Goal: Find specific page/section: Find specific page/section

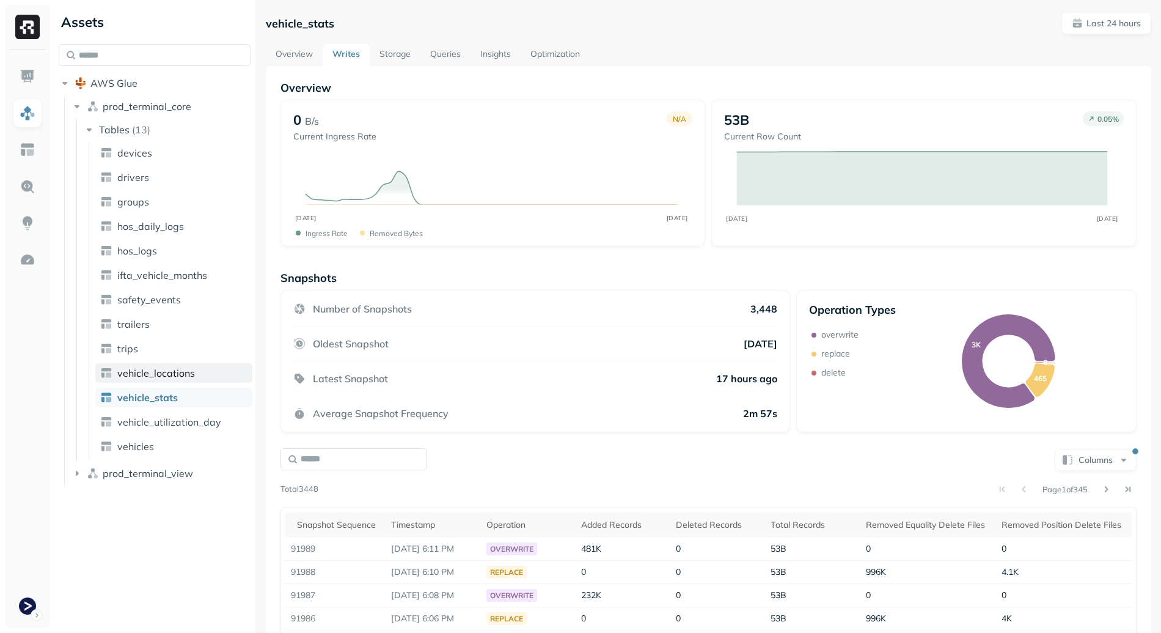
click at [170, 377] on span "vehicle_locations" at bounding box center [156, 373] width 78 height 12
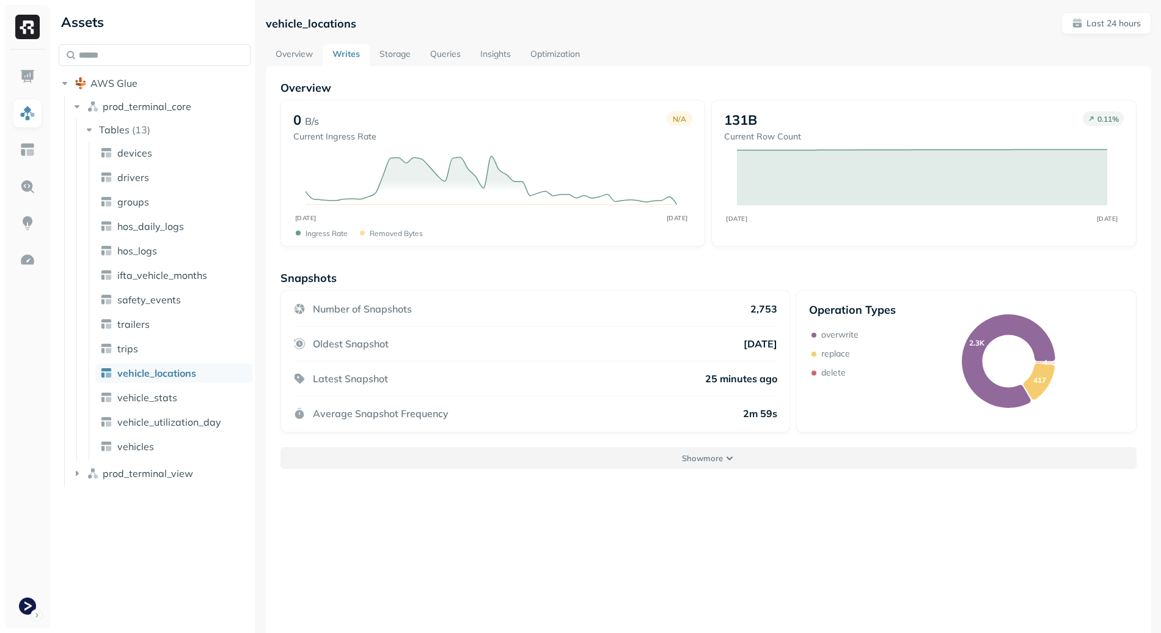
scroll to position [66, 0]
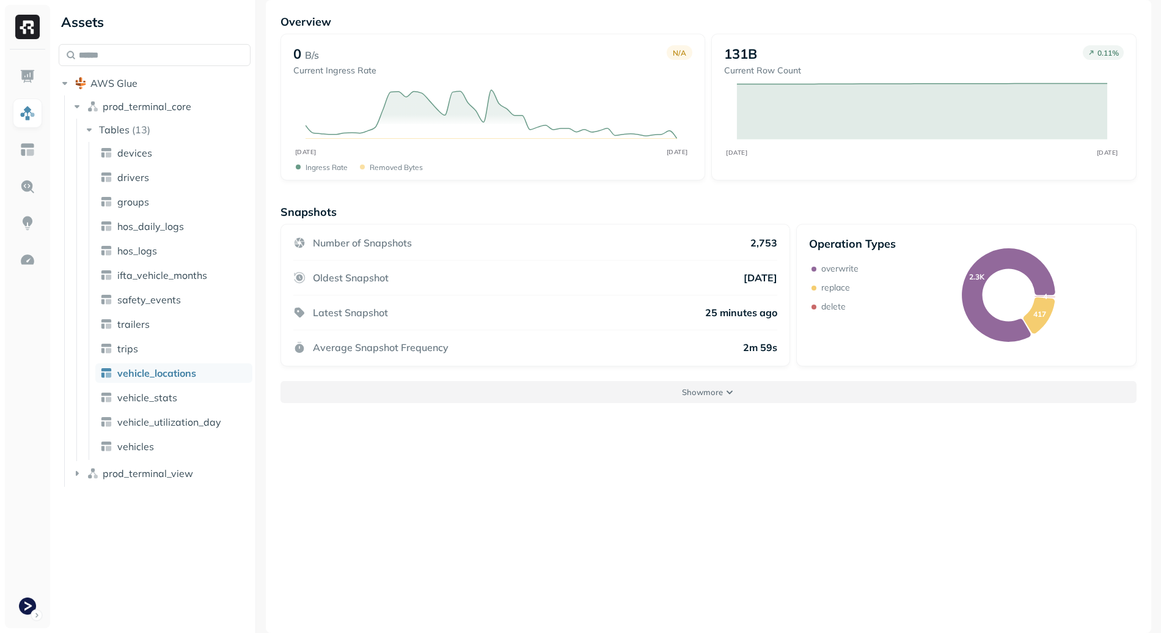
click at [633, 383] on button "Show more" at bounding box center [709, 392] width 856 height 22
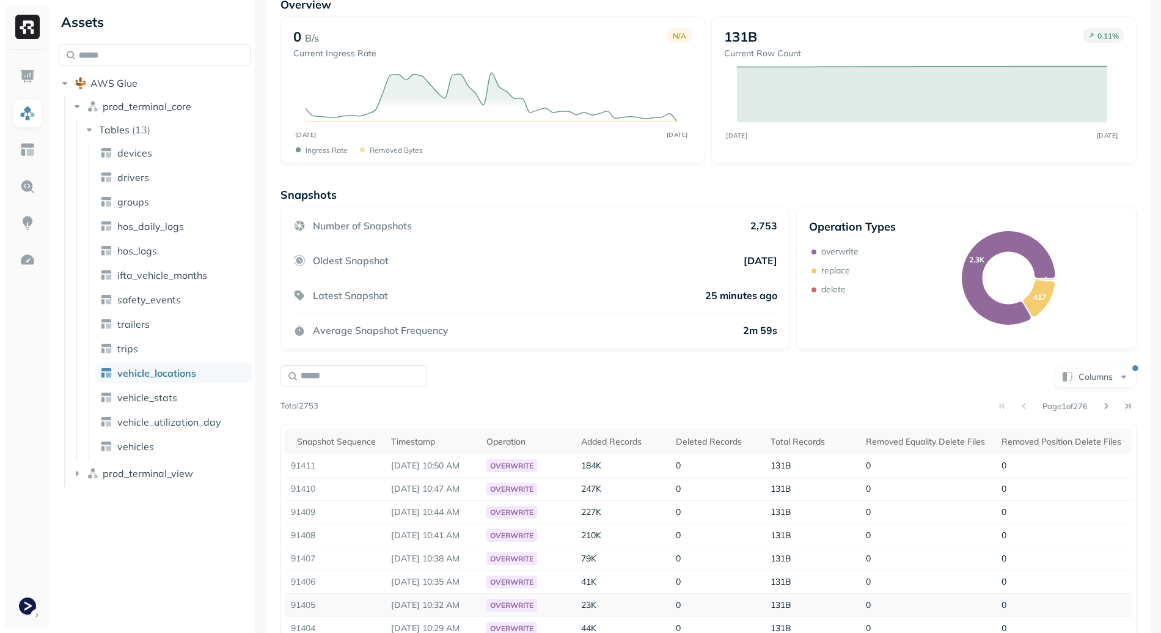
scroll to position [0, 0]
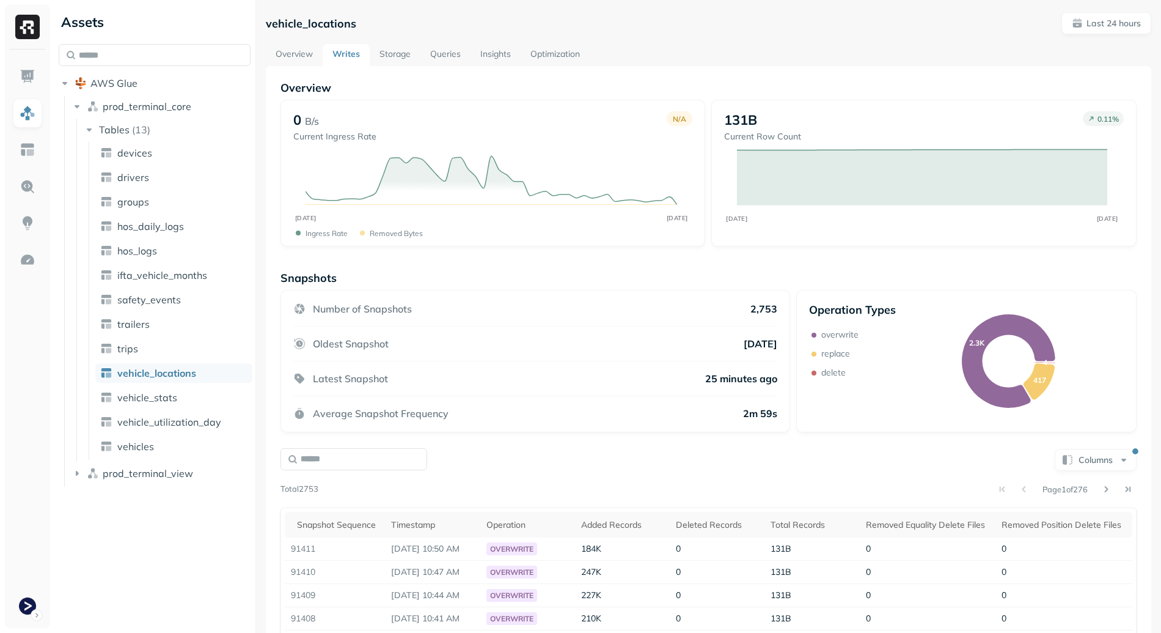
click at [402, 57] on link "Storage" at bounding box center [395, 55] width 51 height 22
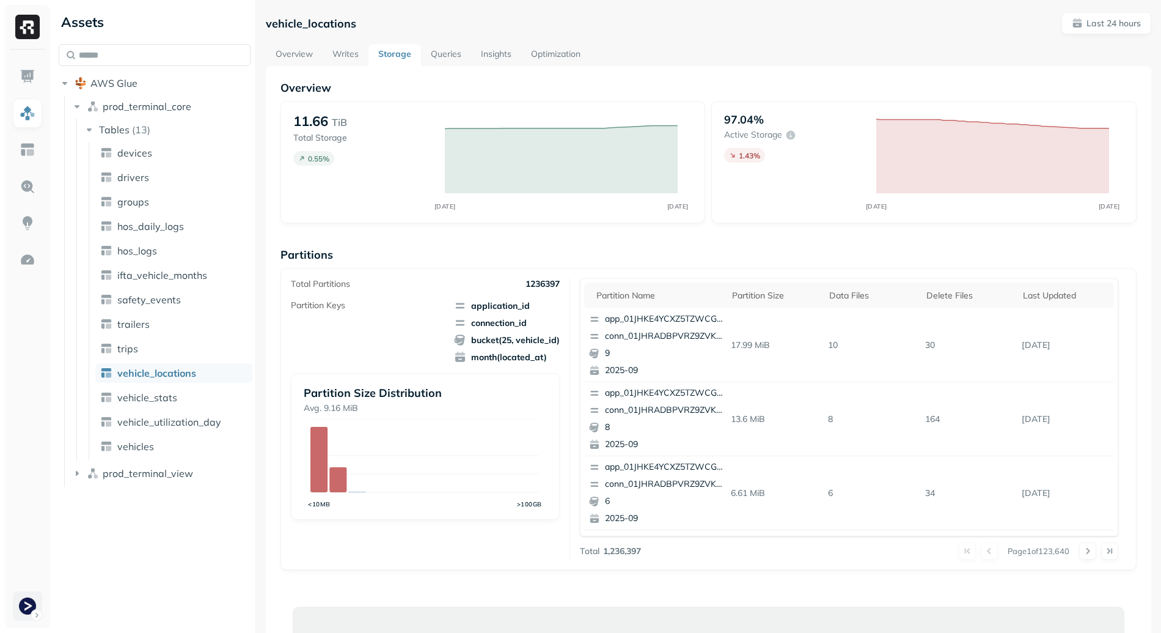
click at [39, 619] on html "Assets AWS Glue prod_terminal_core Tables ( 13 ) devices drivers groups hos_dai…" at bounding box center [580, 316] width 1161 height 633
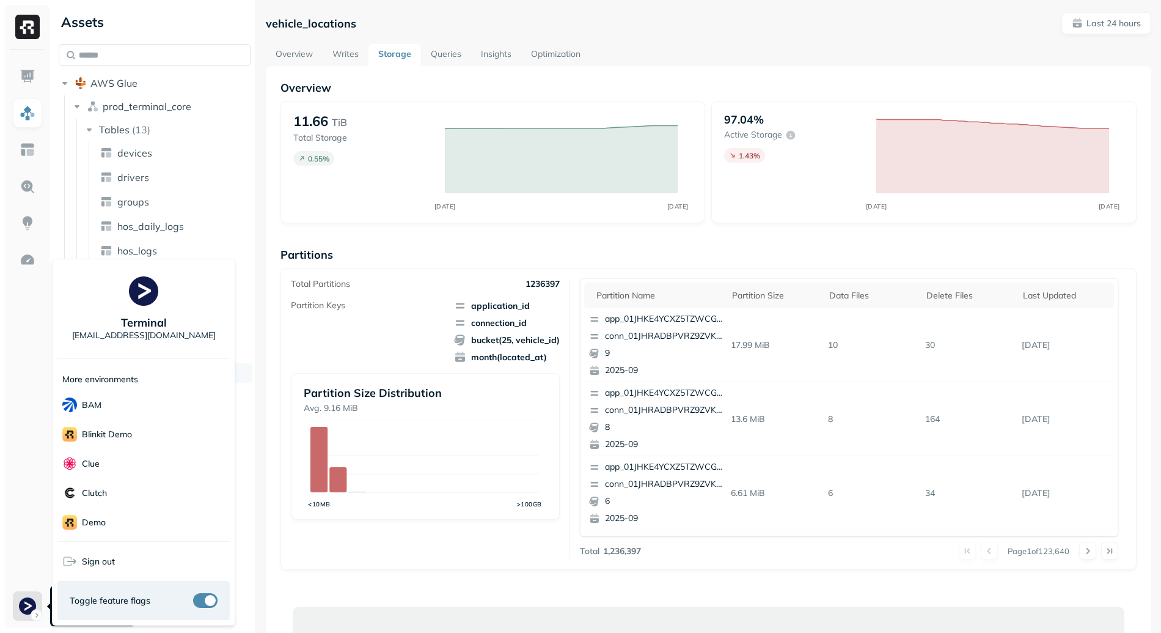
click at [97, 595] on span "Toggle feature flags" at bounding box center [110, 601] width 81 height 12
click at [106, 562] on span "Sign out" at bounding box center [98, 562] width 33 height 12
click at [367, 592] on html "Assets AWS Glue prod_terminal_core Tables ( 13 ) devices drivers groups hos_dai…" at bounding box center [580, 316] width 1161 height 633
